Goal: Task Accomplishment & Management: Complete application form

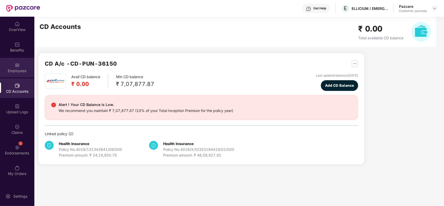
click at [20, 64] on div "Employees" at bounding box center [17, 68] width 34 height 20
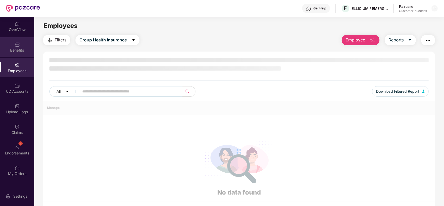
click at [19, 46] on img at bounding box center [17, 44] width 5 height 5
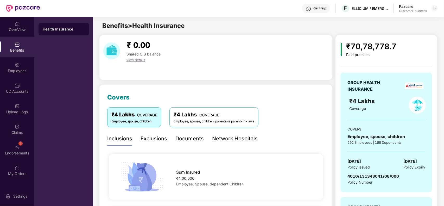
click at [381, 115] on div "GROUP HEALTH INSURANCE ₹4 Lakhs Coverage COVERS Employee, spouse, children 292 …" at bounding box center [386, 132] width 91 height 119
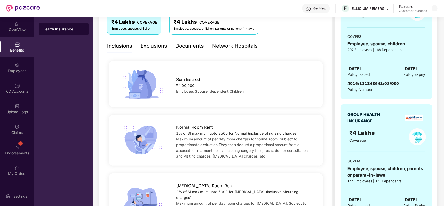
scroll to position [156, 0]
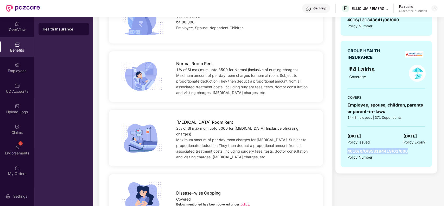
drag, startPoint x: 408, startPoint y: 151, endPoint x: 348, endPoint y: 152, distance: 60.6
click at [348, 152] on span "4016/X/O/353194419/01/000" at bounding box center [377, 151] width 60 height 5
copy span "4016/X/O/353194419/01/000"
click at [431, 8] on div "Pazcare Customer_success" at bounding box center [418, 8] width 39 height 9
click at [434, 9] on img at bounding box center [434, 8] width 4 height 4
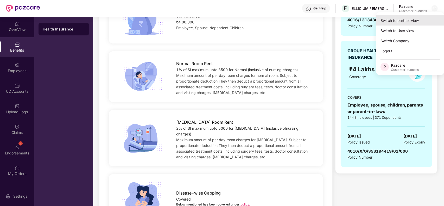
click at [407, 20] on div "Switch to partner view" at bounding box center [410, 20] width 68 height 10
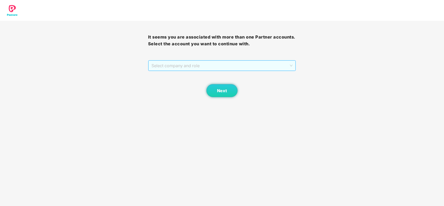
click at [226, 66] on span "Select company and role" at bounding box center [221, 66] width 141 height 10
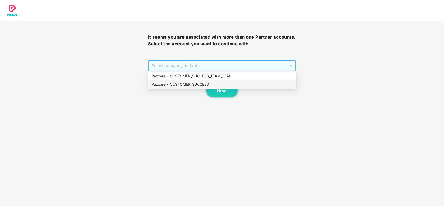
click at [199, 82] on div "Pazcare - CUSTOMER_SUCCESS" at bounding box center [222, 84] width 142 height 6
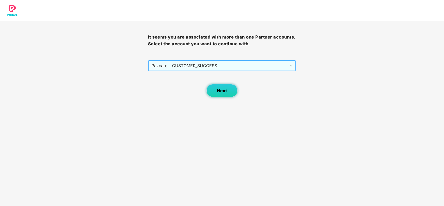
click at [219, 87] on button "Next" at bounding box center [221, 90] width 31 height 13
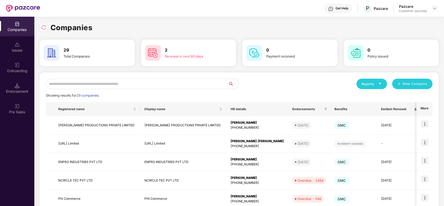
click at [100, 85] on input "text" at bounding box center [137, 84] width 182 height 10
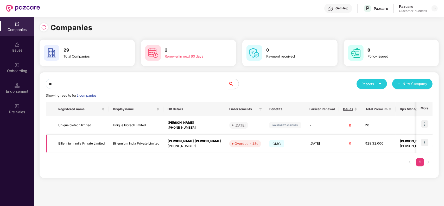
type input "**"
click at [424, 142] on img at bounding box center [424, 142] width 7 height 7
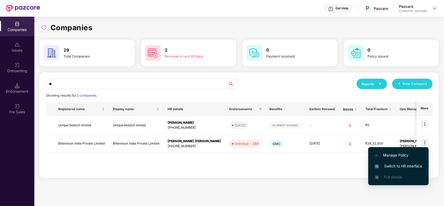
click at [396, 165] on span "Switch to HR interface" at bounding box center [398, 166] width 47 height 6
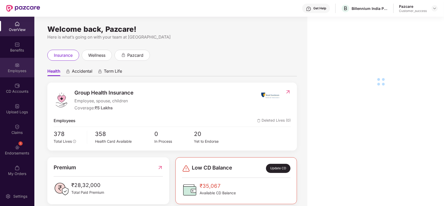
click at [17, 71] on div "Employees" at bounding box center [17, 70] width 34 height 5
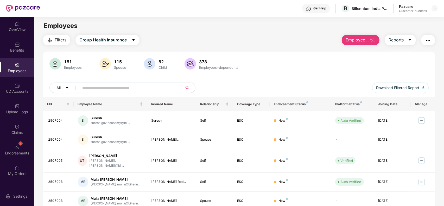
click at [98, 89] on input "text" at bounding box center [128, 88] width 93 height 8
paste input "**********"
type input "**********"
paste input "*******"
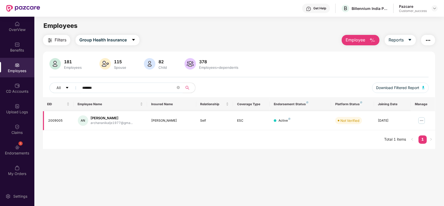
type input "*******"
click at [421, 122] on img at bounding box center [421, 120] width 8 height 8
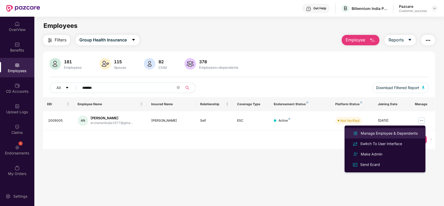
click at [399, 131] on div "Manage Employee & Dependents" at bounding box center [389, 133] width 59 height 6
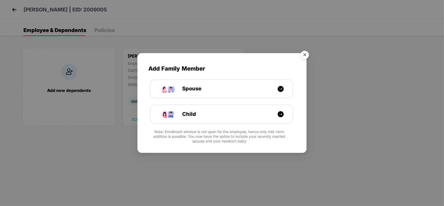
click at [305, 56] on img "Close" at bounding box center [304, 55] width 15 height 15
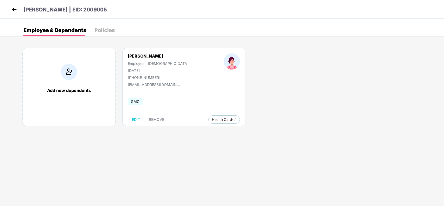
click at [138, 77] on div "+919637962141" at bounding box center [158, 77] width 61 height 4
copy div "919637962141"
click at [180, 84] on div "Archana Nikalje Employee | Female 22 Sept 1977 +919637962141 archananikalje1977…" at bounding box center [183, 87] width 123 height 78
drag, startPoint x: 155, startPoint y: 74, endPoint x: 204, endPoint y: 75, distance: 48.7
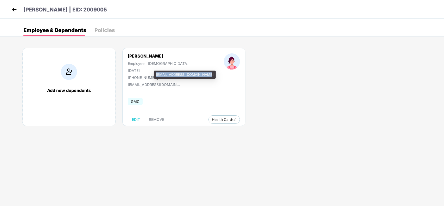
click at [204, 75] on div "[EMAIL_ADDRESS][DOMAIN_NAME]" at bounding box center [185, 75] width 62 height 8
copy div "[EMAIL_ADDRESS][DOMAIN_NAME]"
click at [11, 10] on img at bounding box center [14, 10] width 8 height 8
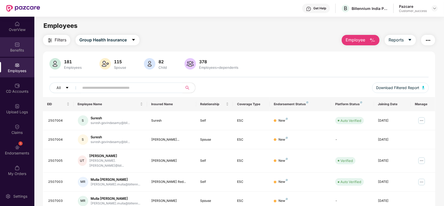
click at [13, 42] on div "Benefits" at bounding box center [17, 47] width 34 height 20
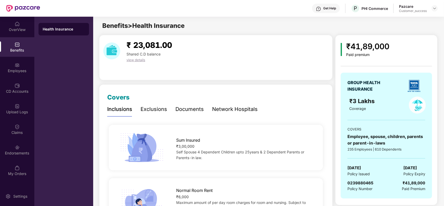
click at [431, 8] on div "Pazcare Customer_success" at bounding box center [418, 8] width 39 height 9
click at [433, 10] on img at bounding box center [434, 8] width 4 height 4
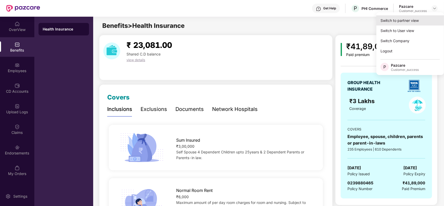
click at [408, 21] on div "Switch to partner view" at bounding box center [410, 20] width 68 height 10
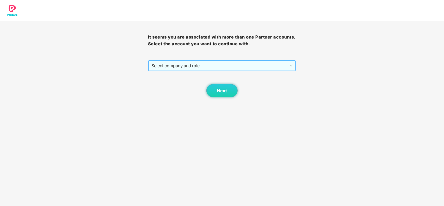
click at [211, 68] on span "Select company and role" at bounding box center [221, 66] width 141 height 10
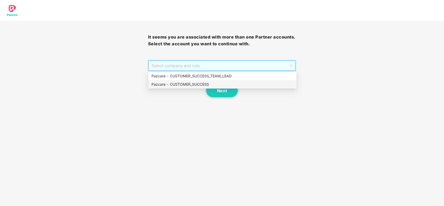
click at [190, 82] on div "Pazcare - CUSTOMER_SUCCESS" at bounding box center [222, 84] width 142 height 6
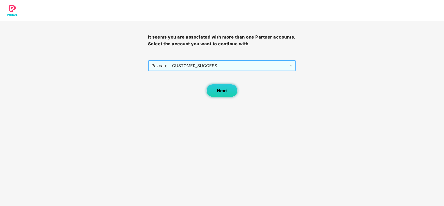
click at [227, 92] on button "Next" at bounding box center [221, 90] width 31 height 13
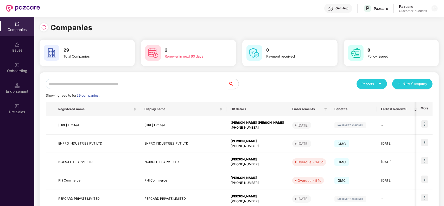
click at [151, 85] on input "text" at bounding box center [137, 84] width 182 height 10
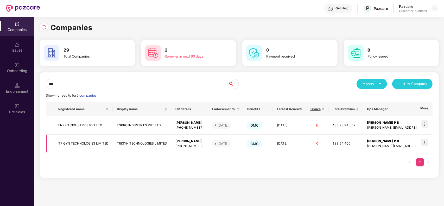
type input "***"
click at [425, 143] on img at bounding box center [424, 142] width 7 height 7
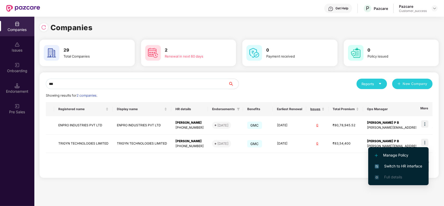
click at [397, 163] on span "Switch to HR interface" at bounding box center [398, 166] width 47 height 6
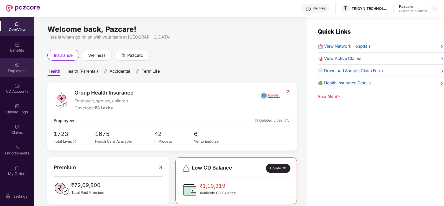
click at [16, 68] on div "Employees" at bounding box center [17, 70] width 34 height 5
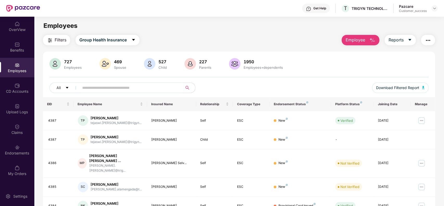
click at [99, 88] on input "text" at bounding box center [128, 88] width 93 height 8
click at [433, 8] on img at bounding box center [434, 8] width 4 height 4
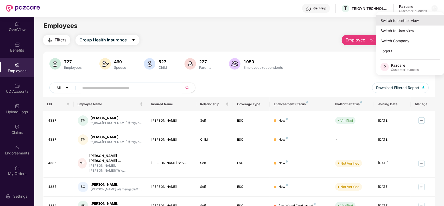
click at [408, 19] on div "Switch to partner view" at bounding box center [410, 20] width 68 height 10
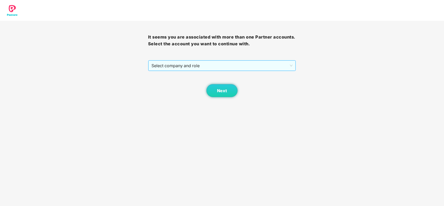
click at [196, 67] on span "Select company and role" at bounding box center [221, 66] width 141 height 10
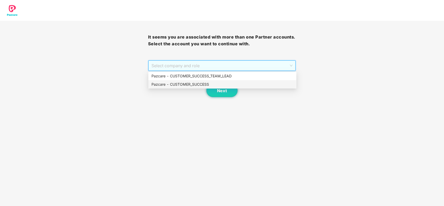
click at [193, 81] on div "Pazcare - CUSTOMER_SUCCESS" at bounding box center [222, 84] width 142 height 6
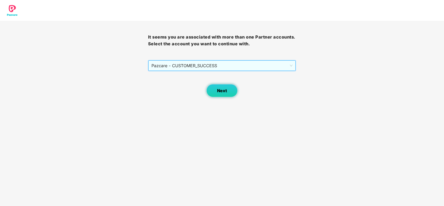
click at [221, 92] on span "Next" at bounding box center [222, 90] width 10 height 5
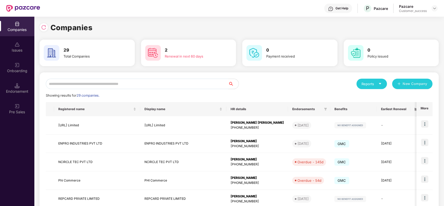
click at [79, 83] on input "text" at bounding box center [137, 84] width 182 height 10
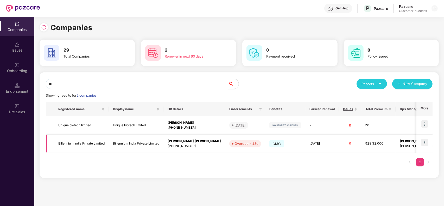
type input "**"
click at [424, 142] on img at bounding box center [424, 142] width 7 height 7
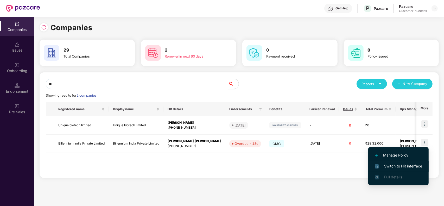
click at [393, 165] on span "Switch to HR interface" at bounding box center [398, 166] width 47 height 6
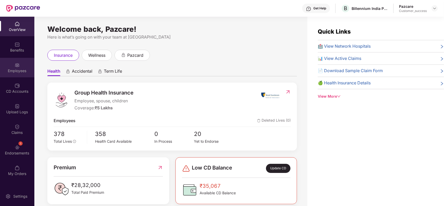
click at [16, 71] on div "Employees" at bounding box center [17, 70] width 34 height 5
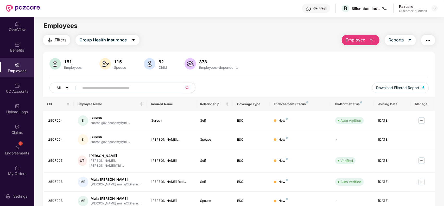
click at [90, 86] on input "text" at bounding box center [128, 88] width 93 height 8
paste input "*******"
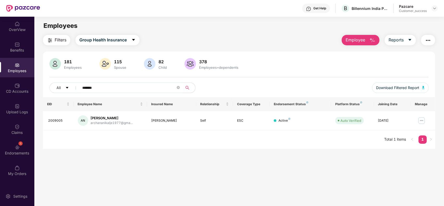
type input "*******"
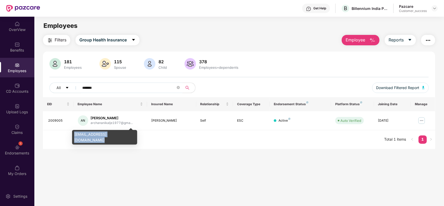
drag, startPoint x: 129, startPoint y: 133, endPoint x: 74, endPoint y: 135, distance: 55.5
click at [74, 135] on div "[EMAIL_ADDRESS][DOMAIN_NAME]" at bounding box center [104, 137] width 65 height 15
copy div "[EMAIL_ADDRESS][DOMAIN_NAME]"
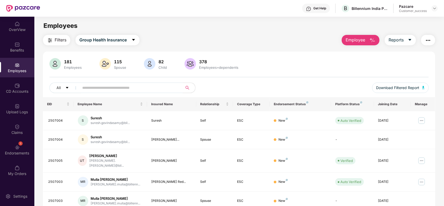
click at [113, 86] on input "text" at bounding box center [128, 88] width 93 height 8
paste input "**********"
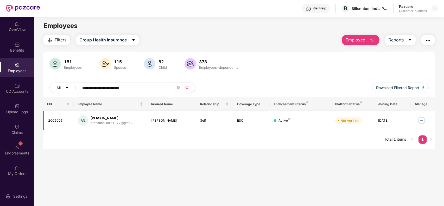
type input "**********"
click at [422, 120] on img at bounding box center [421, 120] width 8 height 8
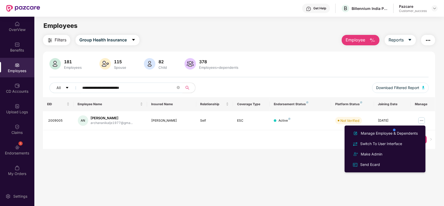
click at [358, 41] on span "Employee" at bounding box center [355, 40] width 20 height 7
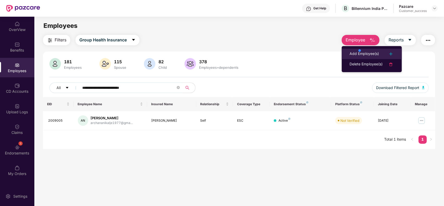
click at [354, 51] on div "Add Employee(s)" at bounding box center [363, 54] width 29 height 6
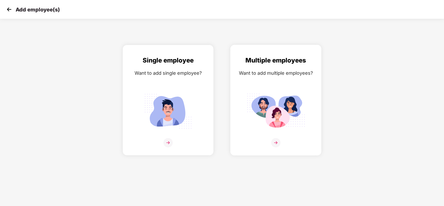
click at [273, 140] on img at bounding box center [275, 142] width 9 height 9
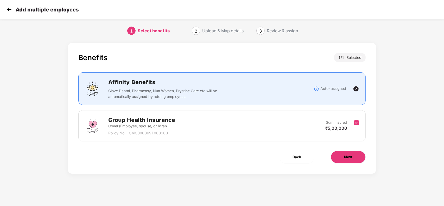
click at [342, 156] on button "Next" at bounding box center [348, 157] width 35 height 12
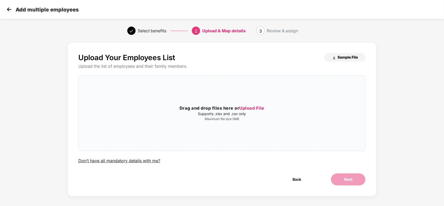
click at [339, 55] on span "Sample File" at bounding box center [347, 57] width 20 height 5
click at [250, 110] on span "Upload File" at bounding box center [251, 107] width 25 height 5
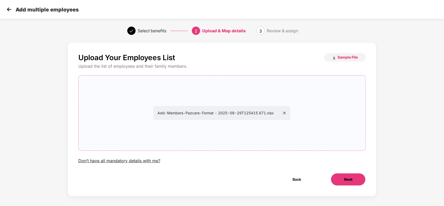
click at [343, 176] on button "Next" at bounding box center [348, 179] width 35 height 12
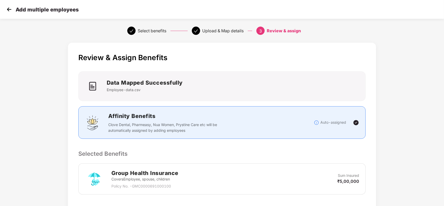
click at [313, 159] on div "Review & Assign Benefits Data Mapped Successfully Employee-data.csv Affinity Be…" at bounding box center [222, 160] width 308 height 234
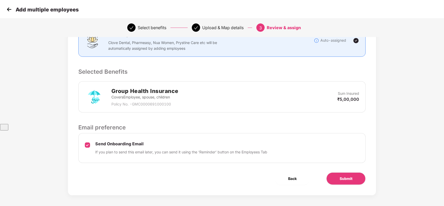
scroll to position [85, 0]
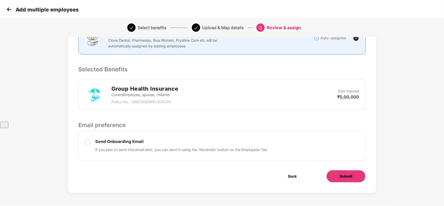
click at [345, 173] on span "Submit" at bounding box center [345, 176] width 13 height 6
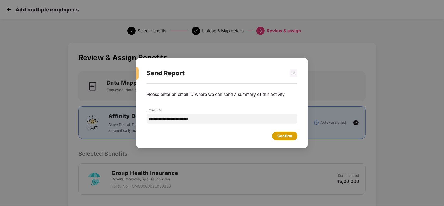
click at [288, 136] on div "Confirm" at bounding box center [284, 136] width 15 height 6
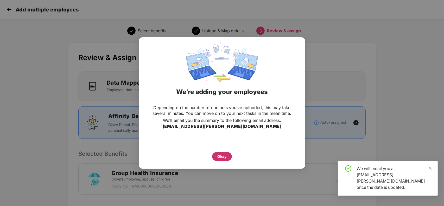
click at [222, 157] on div "Okay" at bounding box center [221, 156] width 9 height 6
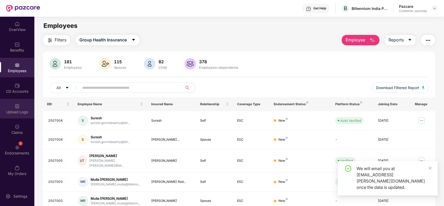
click at [16, 113] on div "Upload Logs" at bounding box center [17, 111] width 34 height 5
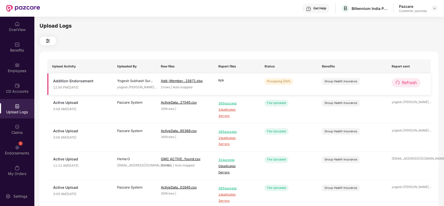
click at [406, 80] on span "Refresh" at bounding box center [409, 82] width 15 height 7
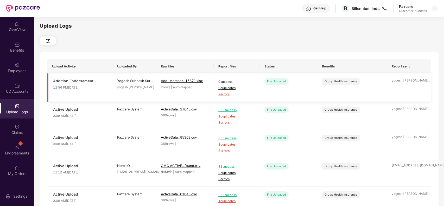
click at [228, 94] on span "2 errors" at bounding box center [236, 94] width 37 height 5
click at [10, 55] on div "Benefits" at bounding box center [17, 47] width 34 height 20
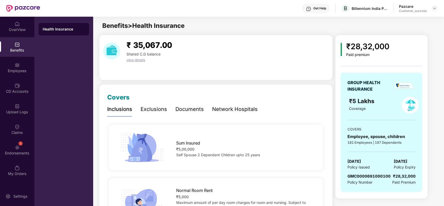
click at [196, 108] on div "Documents" at bounding box center [189, 109] width 28 height 8
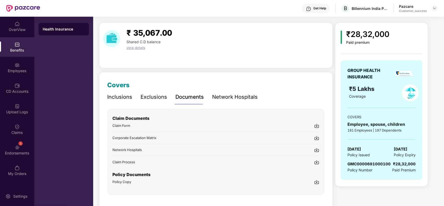
scroll to position [13, 0]
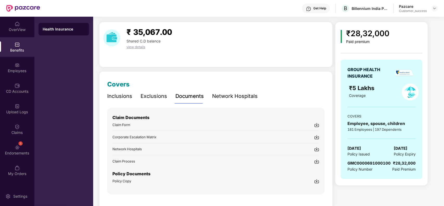
click at [315, 180] on img at bounding box center [316, 180] width 5 height 5
click at [19, 64] on img at bounding box center [17, 64] width 5 height 5
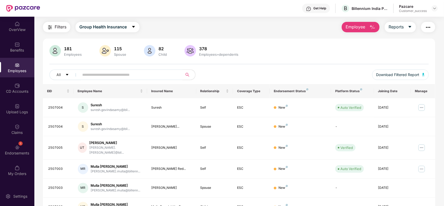
click at [363, 29] on span "Employee" at bounding box center [355, 27] width 20 height 7
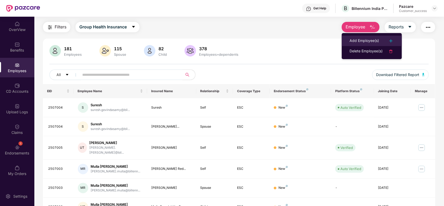
click at [362, 36] on li "Add Employee(s)" at bounding box center [372, 41] width 60 height 10
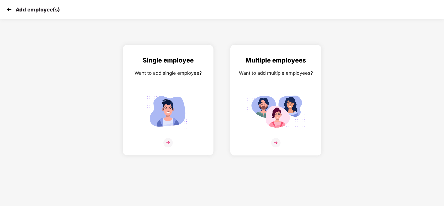
click at [278, 143] on img at bounding box center [275, 142] width 9 height 9
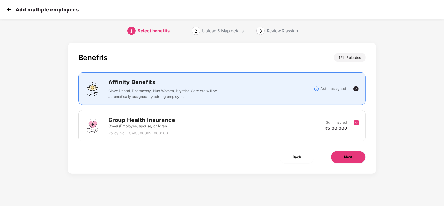
click at [348, 158] on span "Next" at bounding box center [348, 157] width 8 height 6
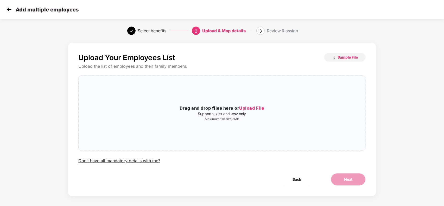
click at [288, 61] on div "Upload Your Employees List Sample File" at bounding box center [221, 57] width 287 height 9
click at [254, 107] on span "Upload File" at bounding box center [251, 107] width 25 height 5
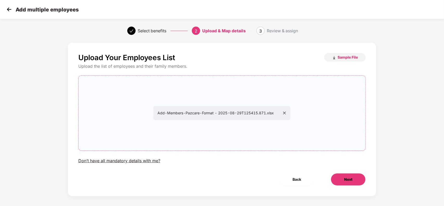
click at [351, 179] on span "Next" at bounding box center [348, 179] width 8 height 6
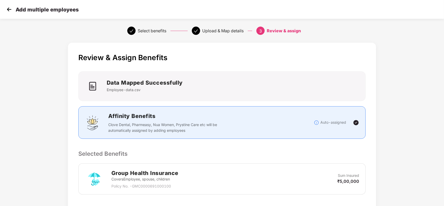
click at [307, 149] on p "Selected Benefits" at bounding box center [221, 153] width 287 height 9
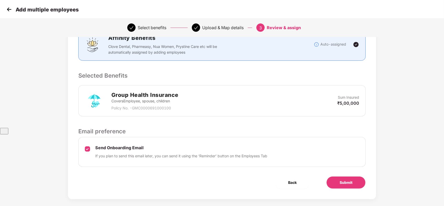
scroll to position [85, 0]
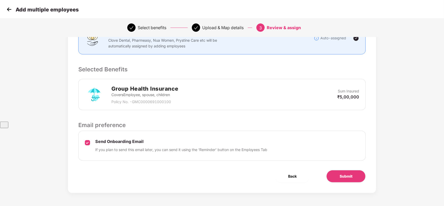
click at [90, 144] on div "Send Onboarding Email If you plan to send this email later, you can send it usi…" at bounding box center [221, 146] width 287 height 30
click at [344, 176] on span "Submit" at bounding box center [345, 176] width 13 height 6
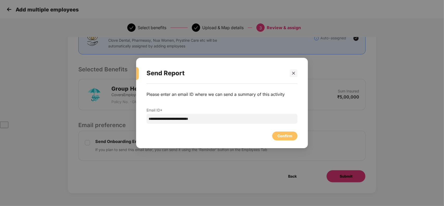
scroll to position [0, 0]
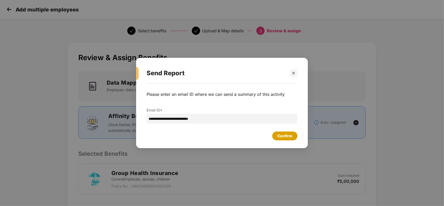
click at [284, 134] on div "Confirm" at bounding box center [284, 136] width 15 height 6
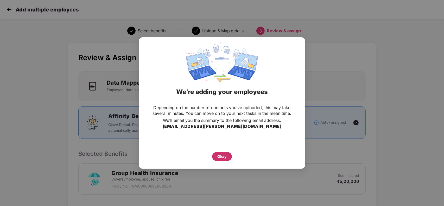
click at [221, 152] on div "Okay" at bounding box center [222, 156] width 20 height 9
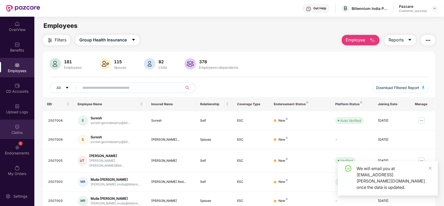
click at [17, 130] on div "Claims" at bounding box center [17, 132] width 34 height 5
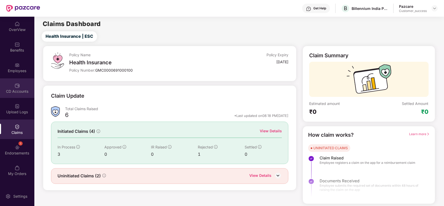
click at [21, 87] on div "CD Accounts" at bounding box center [17, 88] width 34 height 20
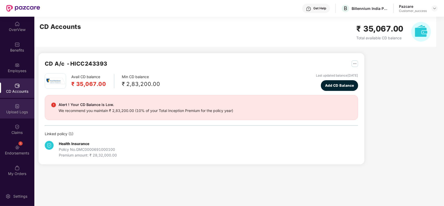
click at [20, 109] on div "Upload Logs" at bounding box center [17, 111] width 34 height 5
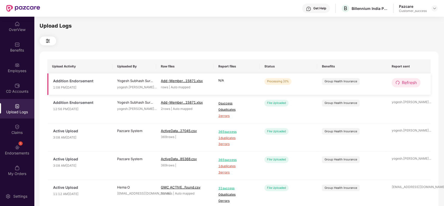
click at [405, 81] on span "Refresh" at bounding box center [409, 82] width 15 height 7
